Goal: Information Seeking & Learning: Learn about a topic

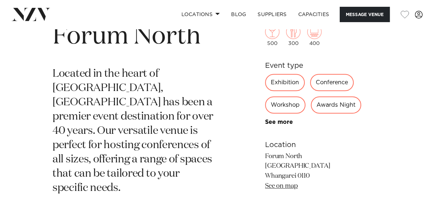
scroll to position [252, 0]
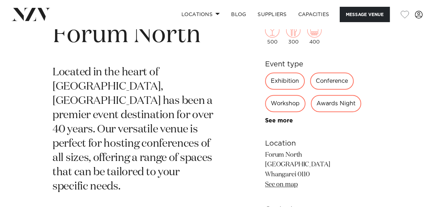
click at [340, 104] on div "Awards Night" at bounding box center [336, 103] width 50 height 17
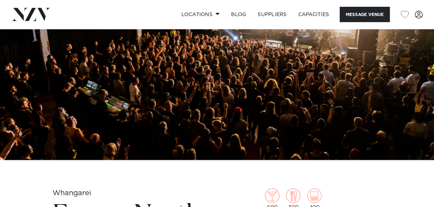
scroll to position [0, 0]
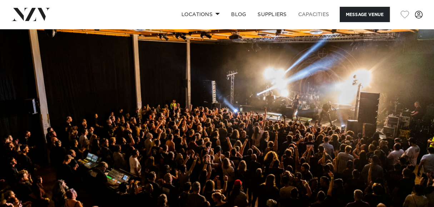
click at [313, 14] on link "Capacities" at bounding box center [313, 14] width 42 height 15
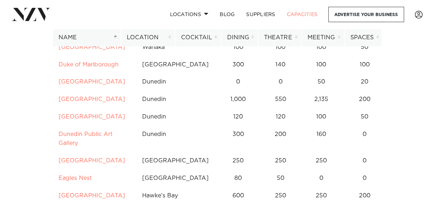
scroll to position [1395, 0]
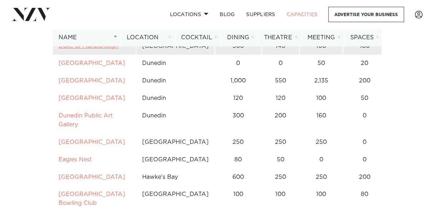
click at [76, 49] on link "Duke of Marlborough" at bounding box center [89, 46] width 60 height 6
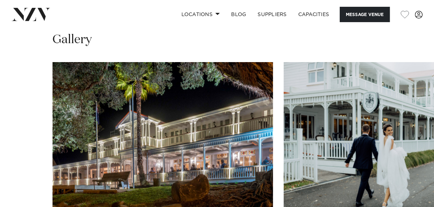
scroll to position [755, 0]
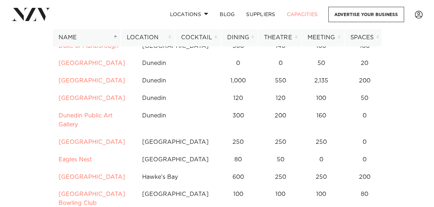
scroll to position [1395, 0]
click at [208, 15] on link "Locations" at bounding box center [189, 14] width 50 height 15
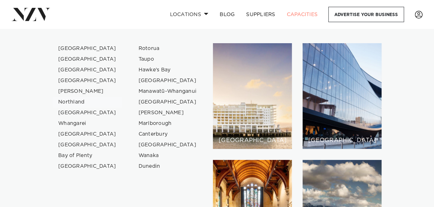
click at [77, 101] on link "Northland" at bounding box center [87, 102] width 70 height 11
